Goal: Check status: Check status

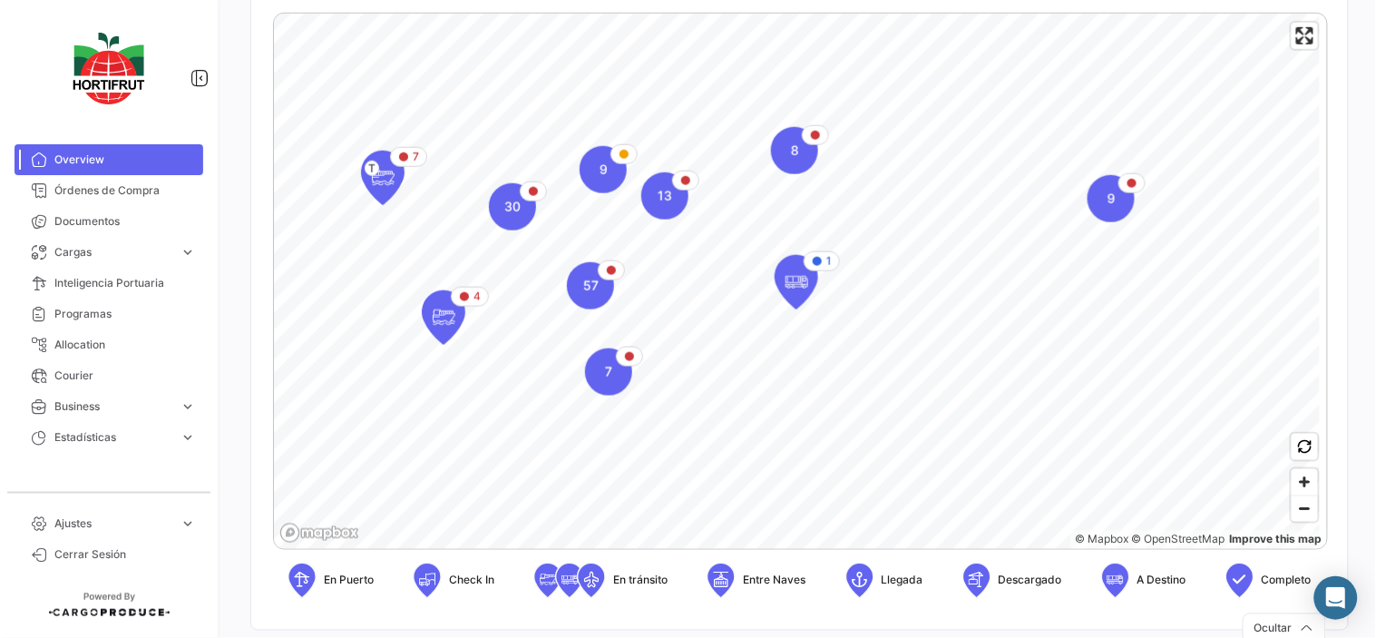
scroll to position [101, 0]
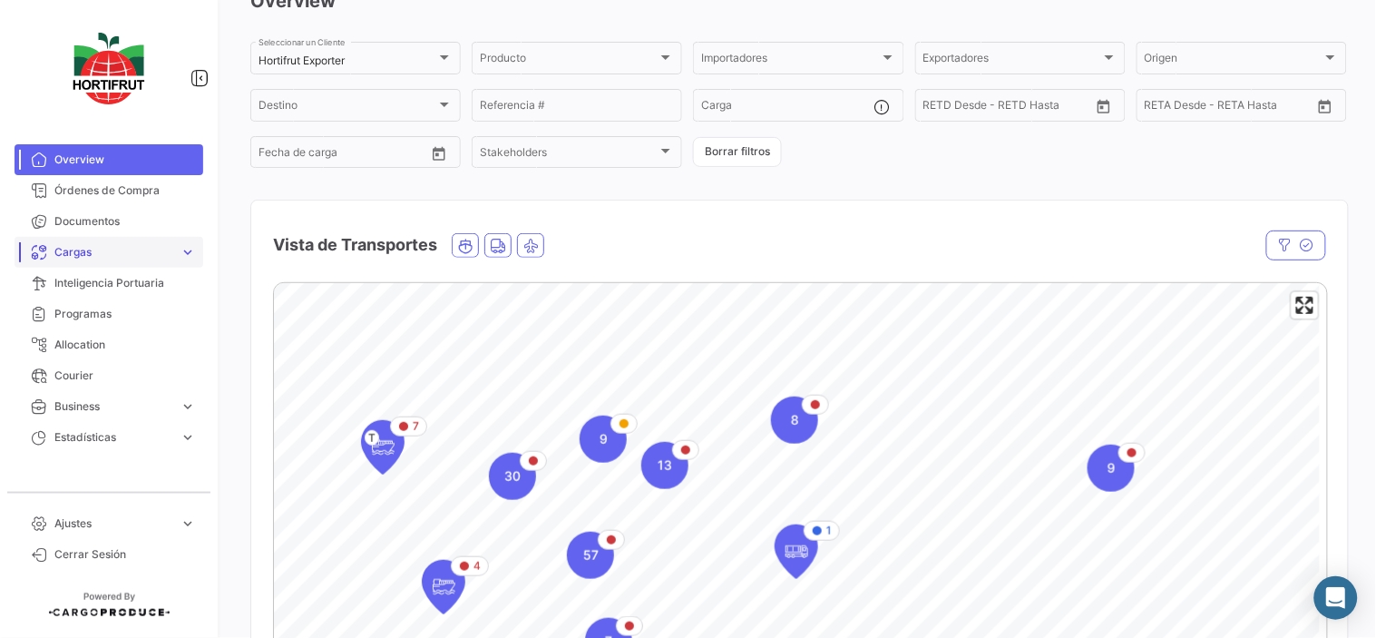
click at [158, 250] on span "Cargas" at bounding box center [113, 252] width 118 height 16
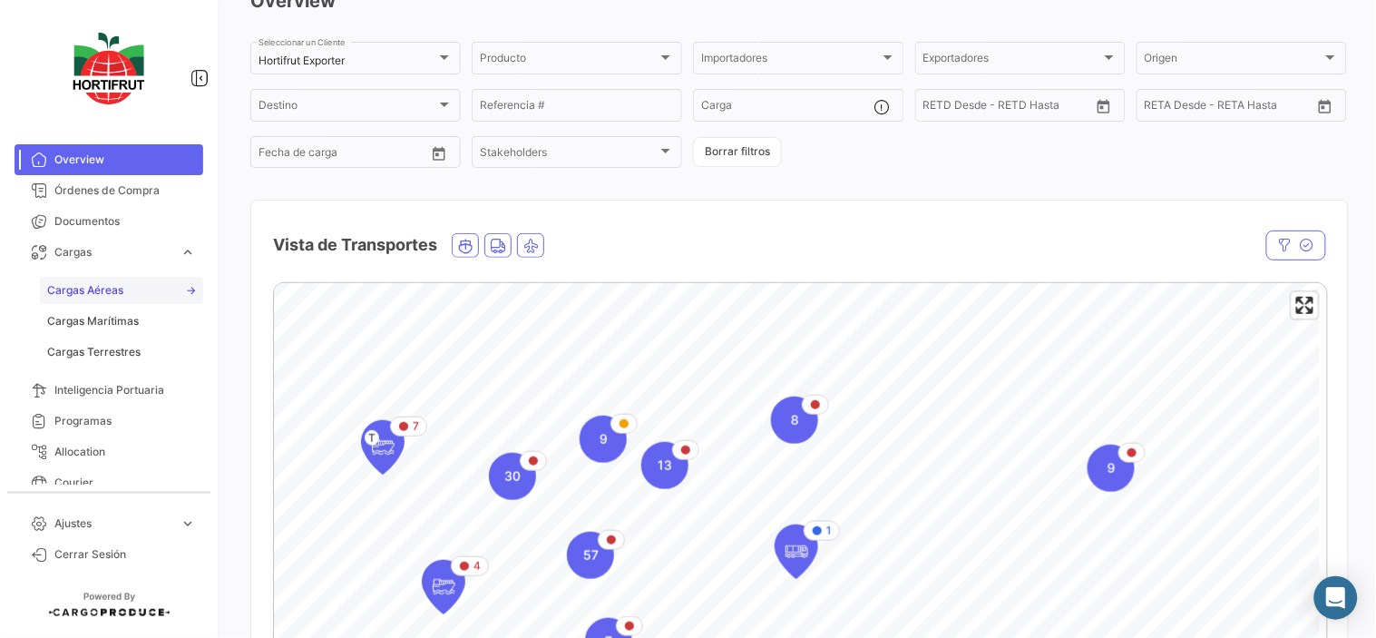
click at [171, 288] on link "Cargas Aéreas" at bounding box center [121, 290] width 163 height 27
click at [147, 290] on link "Cargas Aéreas" at bounding box center [121, 290] width 163 height 27
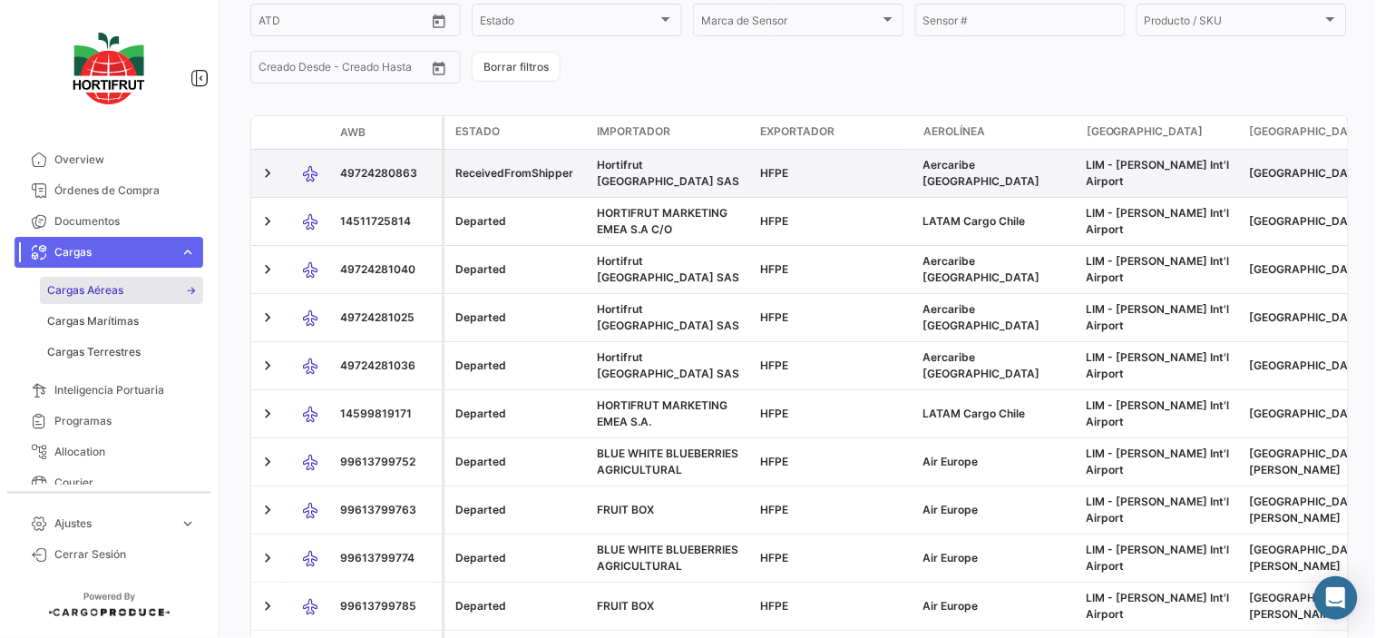
scroll to position [302, 0]
click at [377, 174] on span "49724280863" at bounding box center [378, 172] width 77 height 14
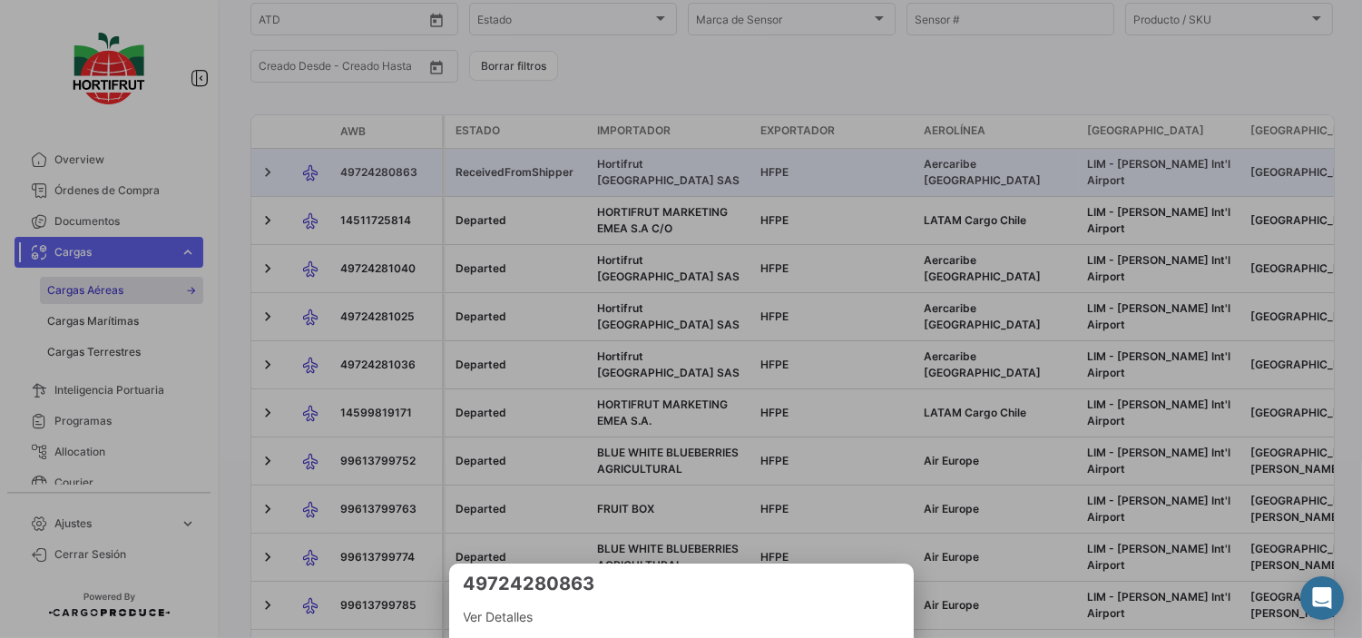
click at [501, 614] on span "Ver Detalles" at bounding box center [682, 617] width 436 height 22
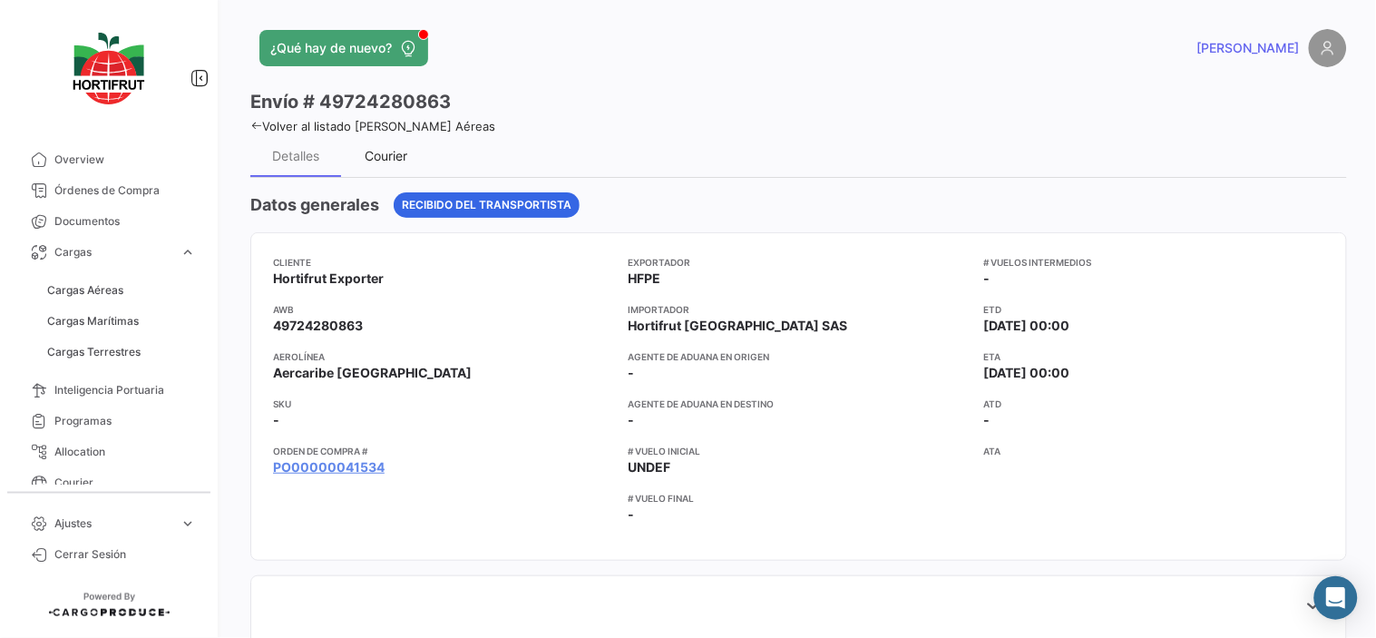
click at [397, 152] on div "Courier" at bounding box center [387, 155] width 43 height 15
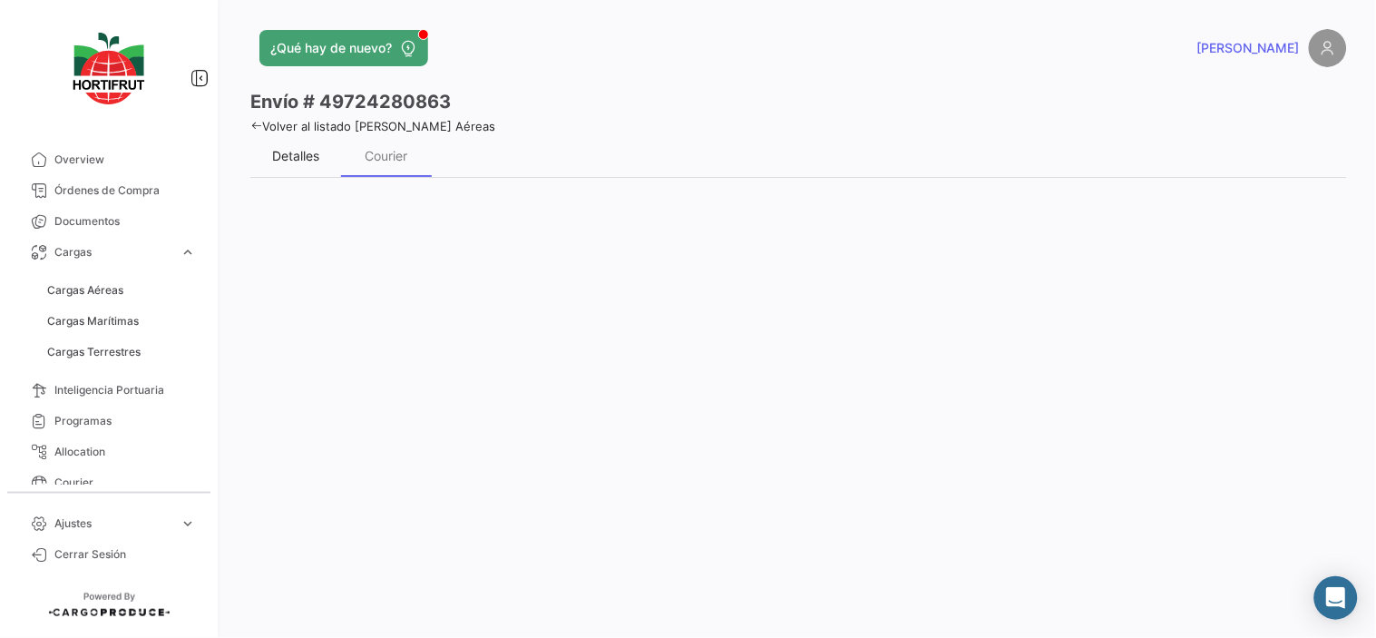
click at [305, 154] on div "Detalles" at bounding box center [295, 155] width 47 height 15
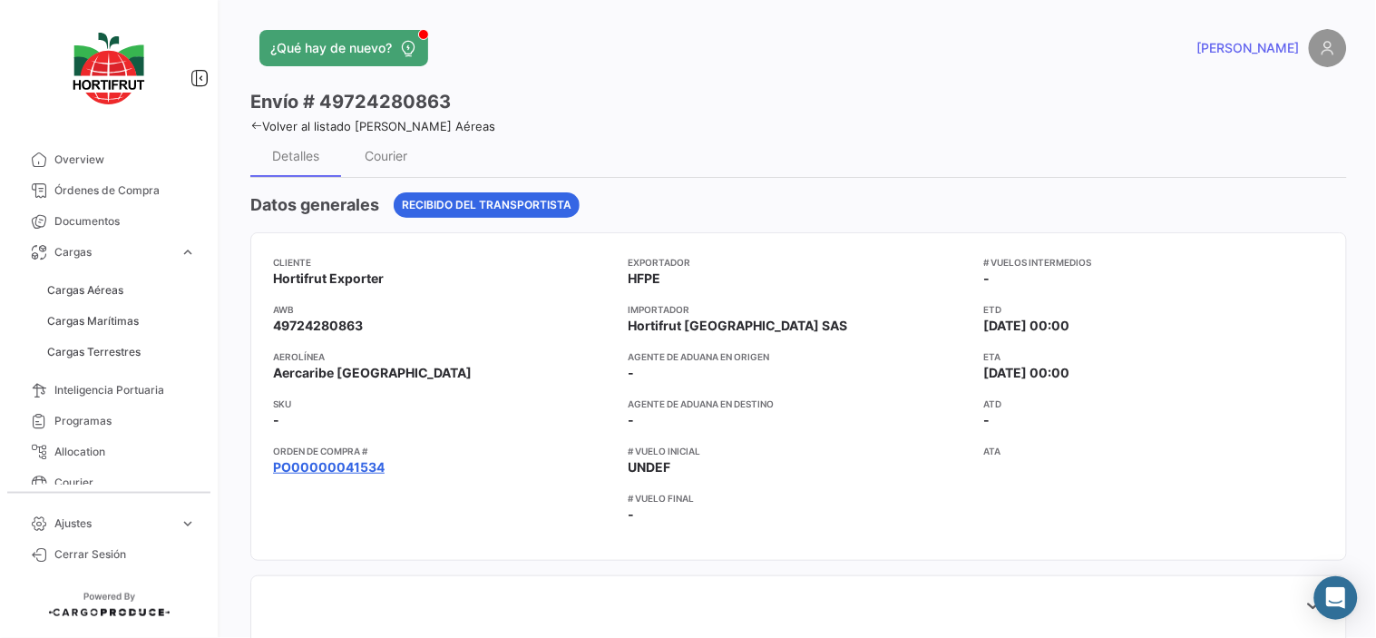
click at [319, 475] on link "PO00000041534" at bounding box center [329, 467] width 112 height 18
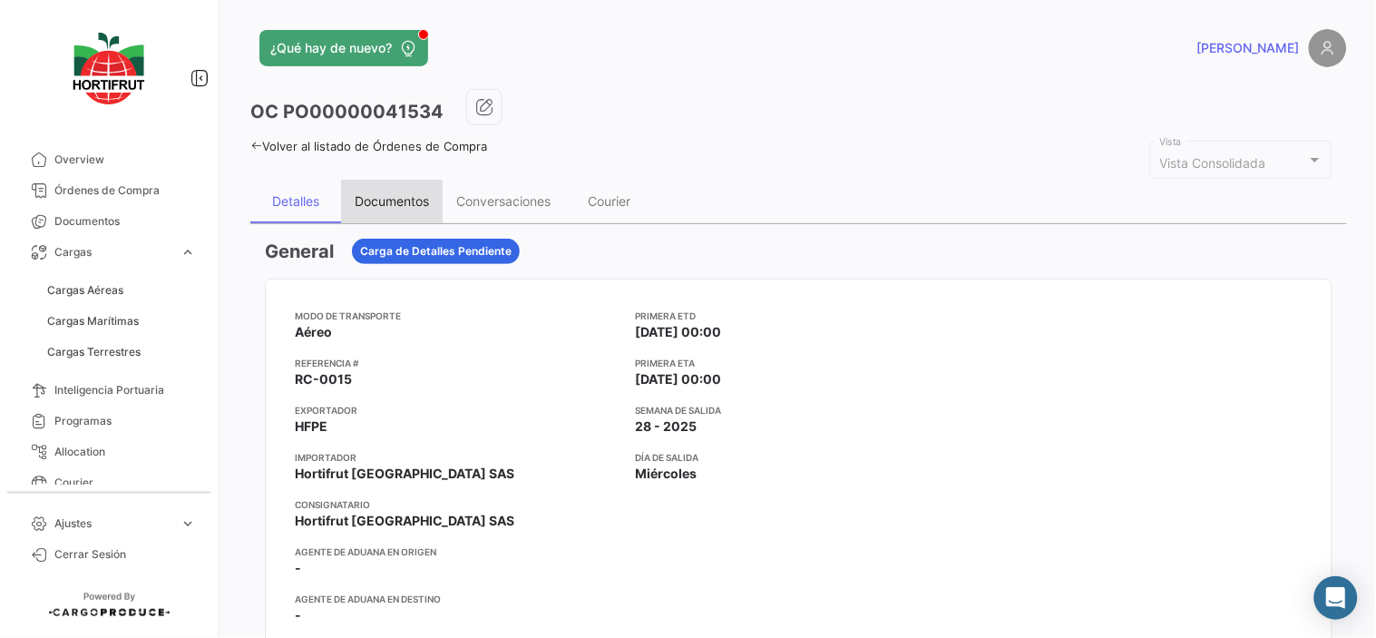
click at [417, 216] on div "Documentos" at bounding box center [392, 202] width 102 height 44
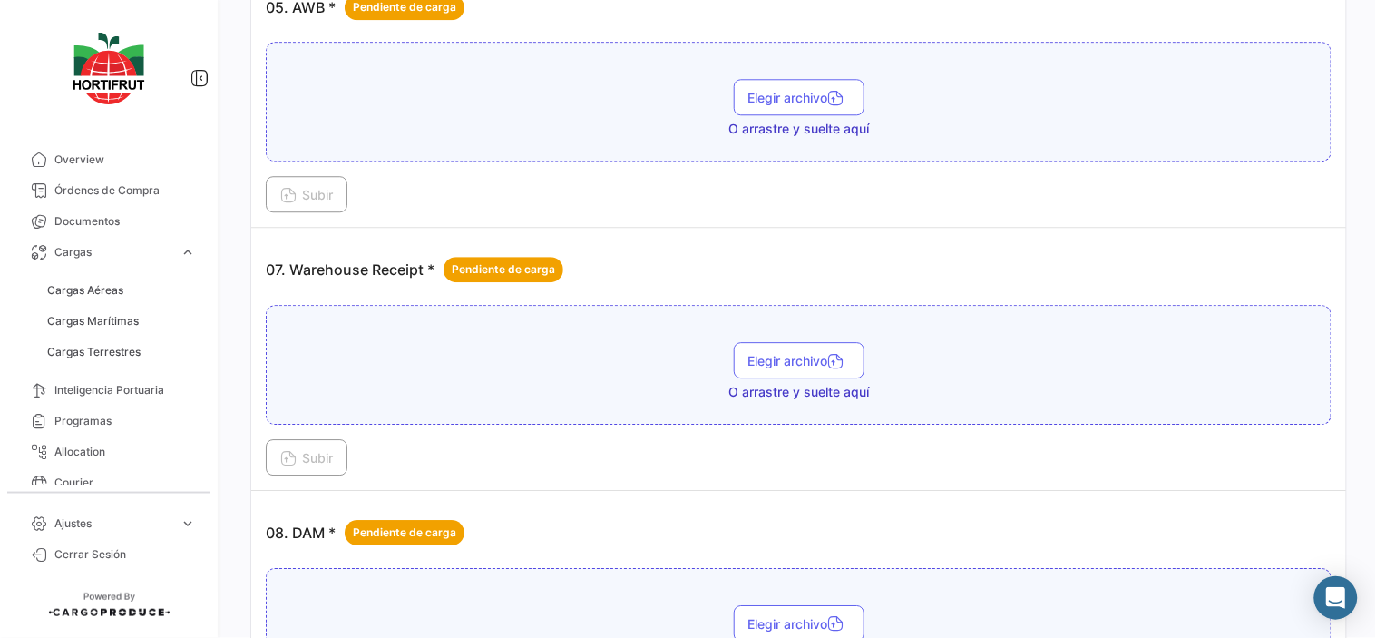
scroll to position [1310, 0]
